Goal: Find specific page/section: Find specific page/section

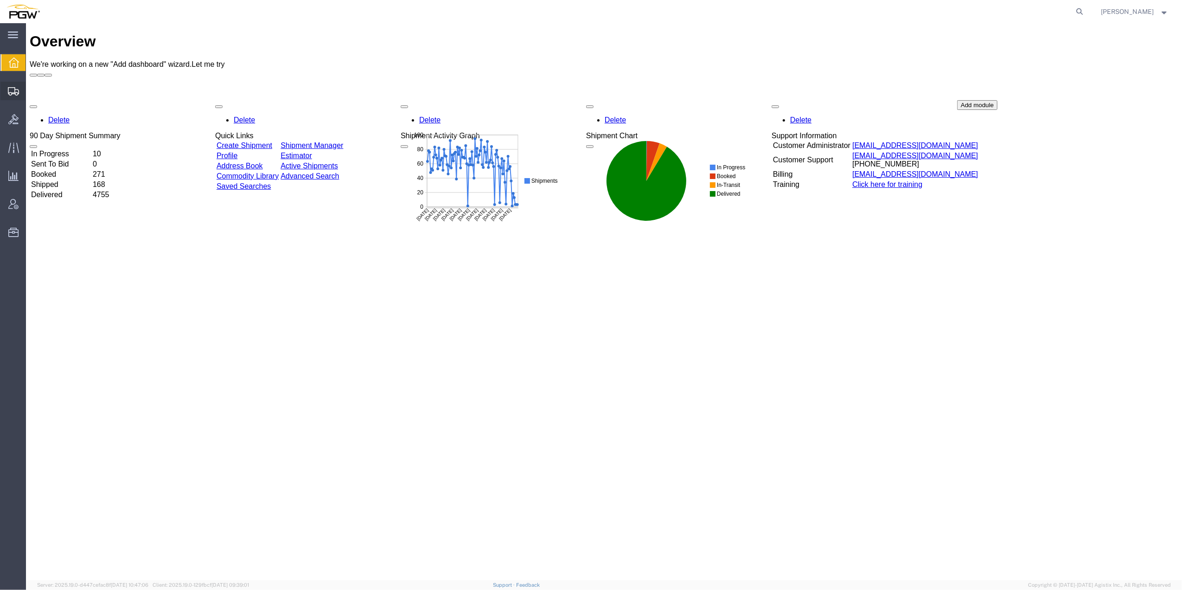
click at [0, 0] on span "Shipment Manager" at bounding box center [0, 0] width 0 height 0
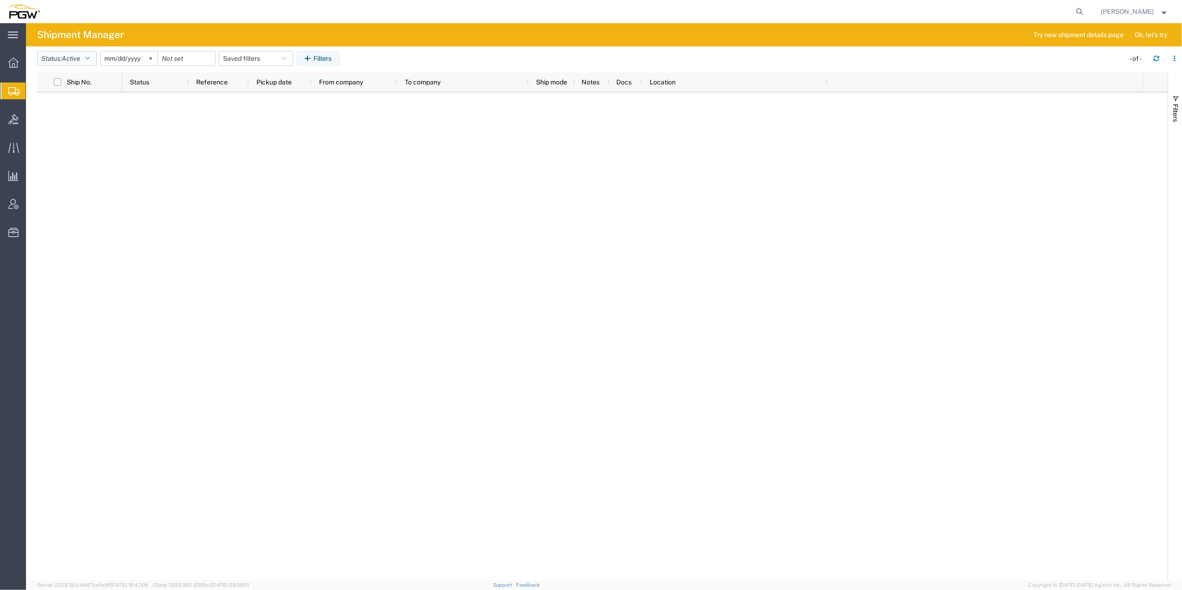
click at [65, 56] on span "Active" at bounding box center [71, 58] width 19 height 7
click at [56, 184] on span "Denied" at bounding box center [92, 179] width 108 height 14
click at [72, 69] on agx-table-filter-chips "Status: Denied Active All Approved Booked Canceled Delivered Denied New On Hold…" at bounding box center [578, 61] width 1083 height 21
click at [74, 59] on span "Denied" at bounding box center [72, 58] width 20 height 7
click at [63, 195] on span "New" at bounding box center [92, 193] width 108 height 14
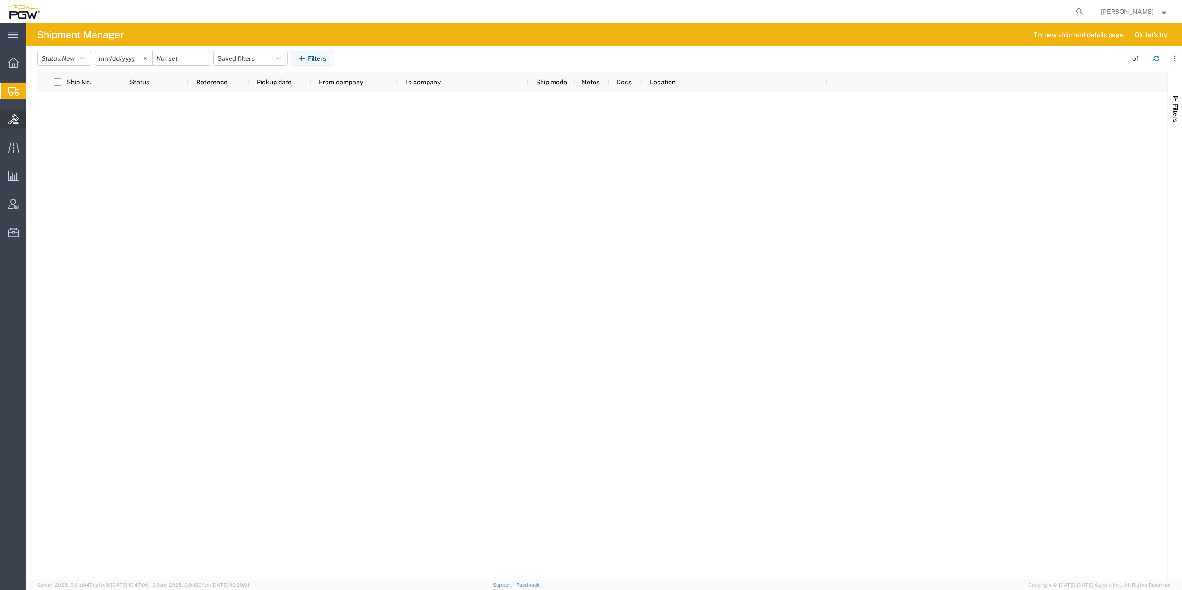
click at [15, 120] on icon at bounding box center [13, 119] width 10 height 10
click at [33, 119] on span "Bids" at bounding box center [29, 119] width 7 height 19
drag, startPoint x: 123, startPoint y: 151, endPoint x: 120, endPoint y: 184, distance: 33.6
click at [123, 151] on div at bounding box center [632, 331] width 1020 height 479
